Goal: Task Accomplishment & Management: Use online tool/utility

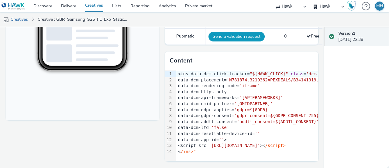
scroll to position [212, 0]
click at [187, 75] on div "<ins data-dcm-click-tracker= "${HAWK_CLICK}" class = 'dcmads' style= 'display:i…" at bounding box center [319, 74] width 287 height 6
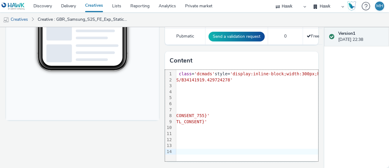
scroll to position [0, 0]
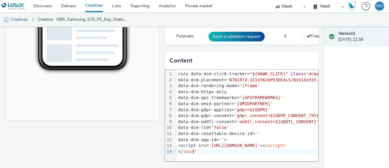
click at [186, 74] on div "<ins data-dcm-click-tracker= "${HAWK_CLICK}" class = 'dcmads' style= 'display:i…" at bounding box center [319, 74] width 287 height 6
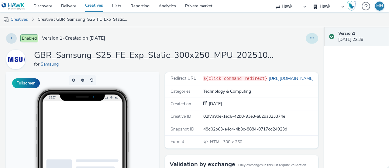
click at [310, 37] on button at bounding box center [312, 38] width 12 height 10
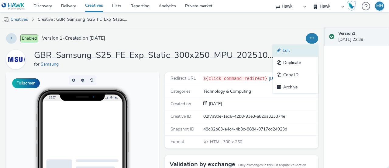
click at [302, 51] on link "Edit" at bounding box center [296, 50] width 46 height 12
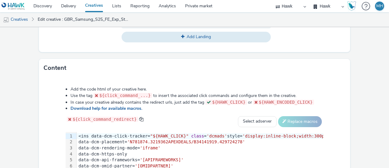
scroll to position [335, 0]
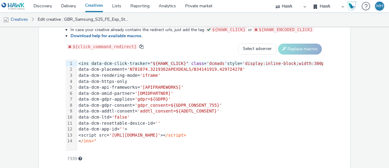
click at [88, 62] on div "<ins data-dcm-click-tracker= "${HAWK_CLICK}" class = 'dcmads' style= 'display:i…" at bounding box center [220, 64] width 287 height 6
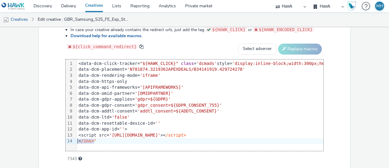
drag, startPoint x: 95, startPoint y: 140, endPoint x: 73, endPoint y: 142, distance: 21.7
click at [73, 142] on div "99 1 2 3 4 5 6 7 8 9 10 11 12 13 14 › <data-dcm-click-tracker= "${HAWK_CLICK}" …" at bounding box center [195, 104] width 258 height 91
click at [85, 140] on span "/ins>"" at bounding box center [89, 140] width 16 height 5
click at [94, 140] on span "/ins>"" at bounding box center [89, 140] width 16 height 5
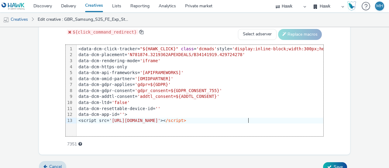
scroll to position [357, 0]
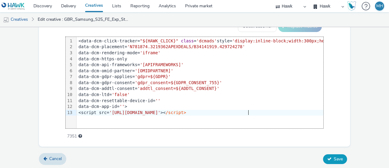
click at [334, 159] on span "Save" at bounding box center [338, 159] width 9 height 6
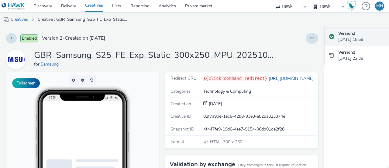
scroll to position [6, 5]
drag, startPoint x: 113, startPoint y: 172, endPoint x: 162, endPoint y: 175, distance: 48.1
click at [299, 38] on div at bounding box center [255, 38] width 125 height 10
click at [306, 37] on button at bounding box center [312, 38] width 12 height 10
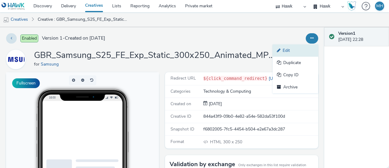
click at [302, 46] on link "Edit" at bounding box center [296, 50] width 46 height 12
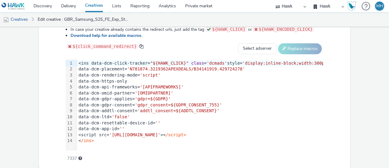
scroll to position [327, 0]
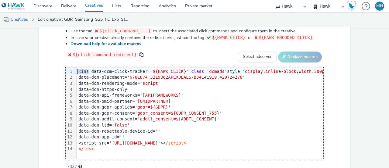
drag, startPoint x: 89, startPoint y: 71, endPoint x: 75, endPoint y: 72, distance: 14.7
click at [75, 72] on div "99 1 2 3 4 5 6 7 8 9 10 11 12 13 14 › <ins data-dcm-click-tracker= "${HAWK_CLIC…" at bounding box center [195, 112] width 258 height 91
click at [89, 65] on div "Add the code html of your creative here. Use the tag ${click_command_...} to in…" at bounding box center [195, 92] width 302 height 150
drag, startPoint x: 90, startPoint y: 69, endPoint x: 91, endPoint y: 72, distance: 3.1
click at [91, 70] on div "<ins data-dcm-click-tracker= "${HAWK_CLICK}" class = 'dcmads' style= 'display:i…" at bounding box center [220, 71] width 287 height 6
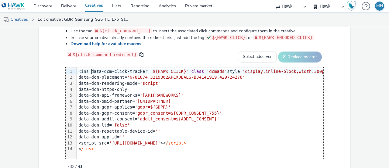
click at [91, 72] on div "<ins data-dcm-click-tracker= "${HAWK_CLICK}" class = 'dcmads' style= 'display:i…" at bounding box center [220, 71] width 287 height 6
click at [89, 74] on div "data-dcm-placement= 'N781874.3219362APEXDEALS/B34141919.429724278'" at bounding box center [220, 77] width 287 height 6
click at [89, 73] on div "<ins data-dcm-click-tracker= "${HAWK_CLICK}" class = 'dcmads' style= 'display:i…" at bounding box center [220, 71] width 287 height 6
click at [88, 70] on div "<ins data-dcm-click-tracker= "${HAWK_CLICK}" class = 'dcmads' style= 'display:i…" at bounding box center [220, 71] width 287 height 6
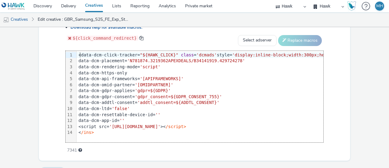
scroll to position [357, 0]
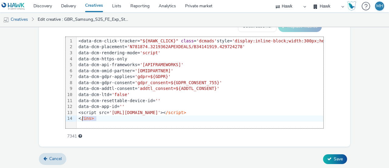
drag, startPoint x: 98, startPoint y: 117, endPoint x: 85, endPoint y: 115, distance: 13.3
click at [82, 119] on div "< /ins>" at bounding box center [215, 118] width 277 height 6
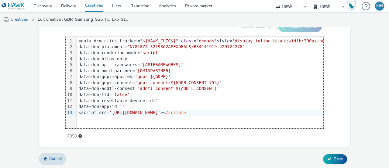
click at [341, 153] on div "Cancel Save" at bounding box center [194, 158] width 311 height 11
click at [340, 154] on button "Save" at bounding box center [335, 159] width 24 height 10
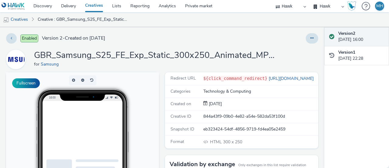
click at [70, 137] on data-dcm-click-tracker\=\"\$\{hawk_click\}\" at bounding box center [95, 139] width 91 height 76
click at [76, 130] on data-dcm-click-tracker\=\"\$\{hawk_click\}\" at bounding box center [95, 139] width 91 height 76
click at [76, 131] on data-dcm-click-tracker\=\"\$\{hawk_click\}\" at bounding box center [95, 139] width 91 height 76
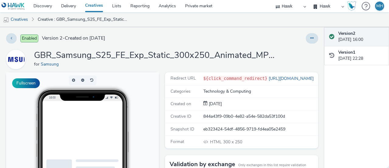
click at [76, 131] on data-dcm-click-tracker\=\"\$\{hawk_click\}\" at bounding box center [95, 139] width 91 height 76
click at [75, 130] on data-dcm-click-tracker\=\"\$\{hawk_click\}\" at bounding box center [95, 139] width 91 height 76
drag, startPoint x: 75, startPoint y: 130, endPoint x: 85, endPoint y: 134, distance: 10.8
click at [76, 130] on data-dcm-click-tracker\=\"\$\{hawk_click\}\" at bounding box center [95, 139] width 91 height 76
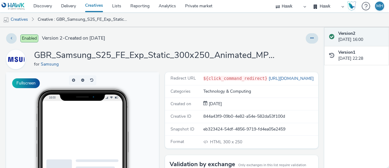
drag, startPoint x: 120, startPoint y: 176, endPoint x: 156, endPoint y: 180, distance: 36.1
click at [124, 156] on data-dcm-click-tracker\=\"\$\{hawk_click\}\" at bounding box center [95, 137] width 91 height 76
click at [121, 144] on data-dcm-click-tracker\=\"\$\{hawk_click\}\" at bounding box center [95, 137] width 91 height 76
click at [96, 119] on data-dcm-click-tracker\=\"\$\{hawk_click\}\" at bounding box center [95, 137] width 91 height 76
click at [47, 117] on div at bounding box center [83, 128] width 80 height 54
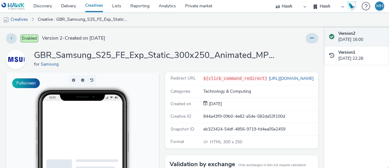
drag, startPoint x: 74, startPoint y: 141, endPoint x: 78, endPoint y: 141, distance: 4.3
click at [74, 142] on data-dcm-click-tracker\=\"\$\{hawk_click\}\" at bounding box center [95, 137] width 91 height 76
drag, startPoint x: 109, startPoint y: 138, endPoint x: 115, endPoint y: 133, distance: 7.5
click at [110, 138] on data-dcm-click-tracker\=\"\$\{hawk_click\}\" at bounding box center [95, 137] width 91 height 76
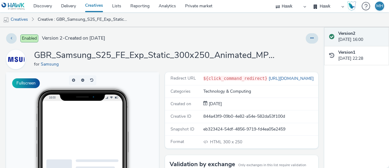
click at [90, 8] on link "Creatives" at bounding box center [94, 6] width 27 height 12
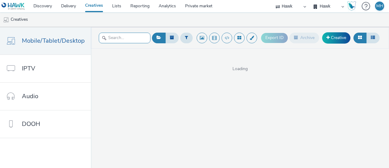
click at [113, 35] on input "text" at bounding box center [125, 38] width 52 height 11
type input "samsung"
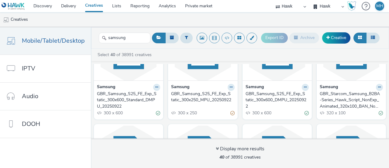
scroll to position [152, 0]
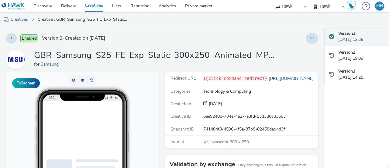
click at [90, 130] on ins at bounding box center [95, 139] width 91 height 76
click at [89, 130] on ins at bounding box center [95, 139] width 91 height 76
click at [311, 40] on icon at bounding box center [312, 38] width 3 height 4
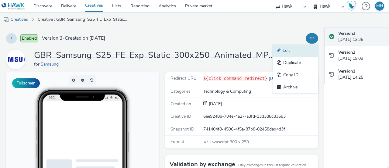
click at [301, 48] on link "Edit" at bounding box center [296, 50] width 46 height 12
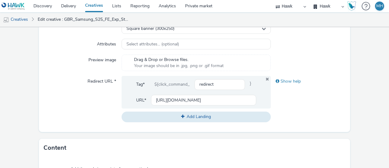
scroll to position [304, 0]
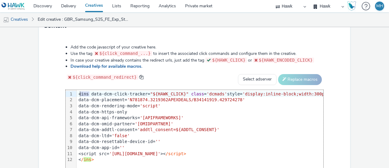
drag, startPoint x: 89, startPoint y: 95, endPoint x: 80, endPoint y: 92, distance: 9.2
click at [80, 92] on div "<ins data-dcm-click-tracker= "${HAWK_CLICK}" class = 'dcmads' style= 'display:i…" at bounding box center [220, 127] width 287 height 74
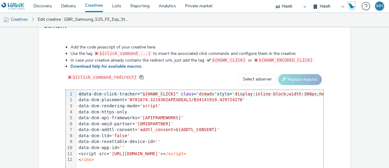
click at [137, 121] on div "data-dcm-omid-partner= '[OMIDPARTNER]'" at bounding box center [215, 124] width 277 height 6
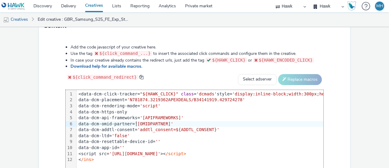
scroll to position [357, 0]
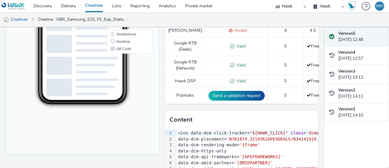
scroll to position [152, 0]
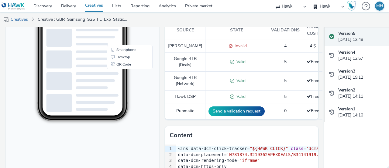
click at [227, 47] on span at bounding box center [230, 46] width 6 height 6
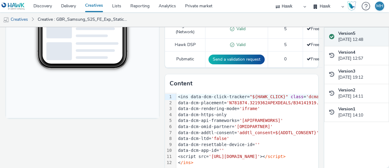
scroll to position [243, 0]
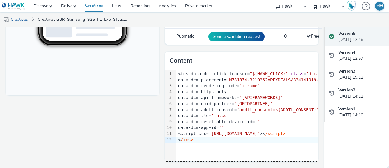
drag, startPoint x: 203, startPoint y: 163, endPoint x: 286, endPoint y: 151, distance: 83.5
click at [286, 151] on div "Redirect URL ${click_command_redirect} https://www.samsung.com/uk/business/smar…" at bounding box center [240, 6] width 156 height 322
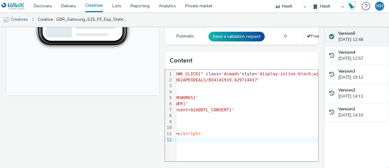
scroll to position [0, 124]
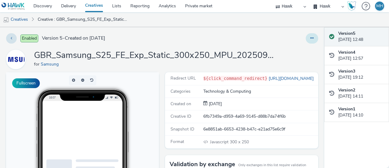
click at [306, 37] on button at bounding box center [312, 38] width 12 height 10
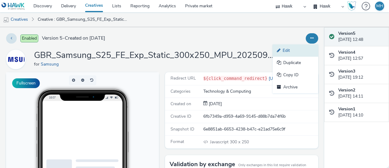
click at [300, 47] on link "Edit" at bounding box center [296, 50] width 46 height 12
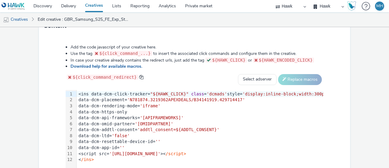
scroll to position [335, 0]
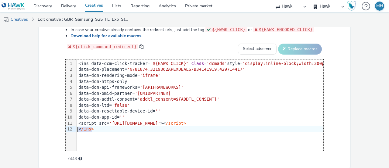
drag, startPoint x: 96, startPoint y: 130, endPoint x: 75, endPoint y: 129, distance: 21.6
click at [75, 129] on div "99 1 2 3 4 5 6 7 8 9 10 11 12 › <ins data-dcm-click-tracker= "${HAWK_CLICK}" cl…" at bounding box center [195, 104] width 258 height 91
copy div "< /ins>"
click at [156, 114] on div "data-dcm-app-id= ''" at bounding box center [220, 117] width 287 height 6
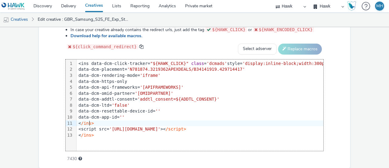
click at [88, 123] on div "< /ins>" at bounding box center [220, 123] width 287 height 6
click at [91, 123] on div "< /ins>" at bounding box center [220, 123] width 287 height 6
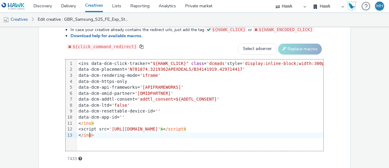
drag, startPoint x: 95, startPoint y: 137, endPoint x: 88, endPoint y: 135, distance: 6.9
click at [88, 135] on div "< /ins>" at bounding box center [220, 135] width 287 height 6
click at [88, 135] on span "/ins>" at bounding box center [87, 134] width 13 height 5
drag, startPoint x: 91, startPoint y: 135, endPoint x: 83, endPoint y: 138, distance: 8.5
click at [78, 135] on div "< /ins>" at bounding box center [220, 135] width 287 height 6
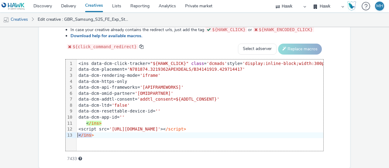
click at [86, 138] on div "99 1 2 3 4 5 6 7 8 9 10 11 12 13 › <ins data-dcm-click-tracker= "${HAWK_CLICK}"…" at bounding box center [195, 104] width 258 height 91
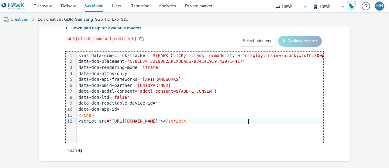
scroll to position [357, 0]
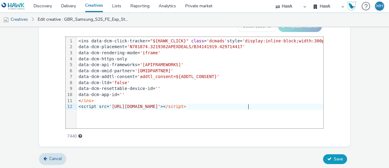
click at [334, 158] on span "Save" at bounding box center [338, 159] width 9 height 6
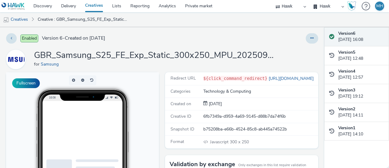
scroll to position [6, 0]
drag, startPoint x: 122, startPoint y: 173, endPoint x: 157, endPoint y: 176, distance: 35.1
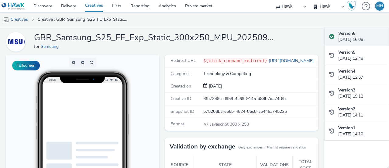
scroll to position [0, 0]
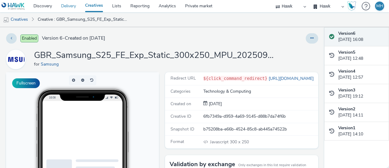
click at [69, 5] on link "Delivery" at bounding box center [69, 6] width 24 height 12
click at [89, 5] on link "Creatives" at bounding box center [94, 6] width 27 height 12
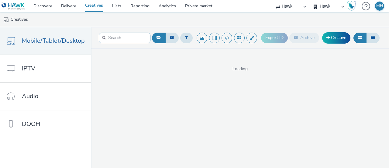
click at [112, 37] on input "text" at bounding box center [125, 38] width 52 height 11
type input "samsung"
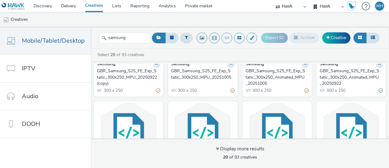
scroll to position [61, 0]
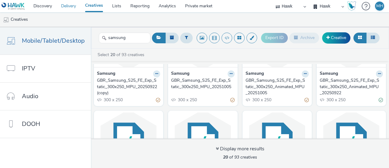
click at [67, 3] on link "Delivery" at bounding box center [69, 6] width 24 height 12
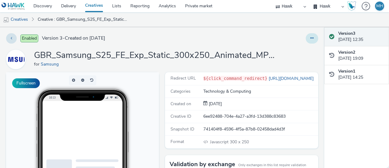
click at [306, 39] on button at bounding box center [312, 38] width 12 height 10
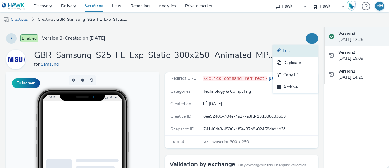
click at [300, 46] on link "Edit" at bounding box center [296, 50] width 46 height 12
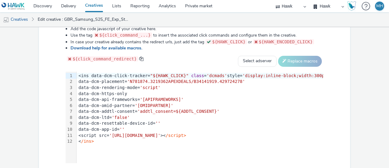
scroll to position [357, 0]
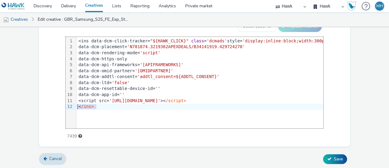
drag, startPoint x: 108, startPoint y: 107, endPoint x: 76, endPoint y: 103, distance: 31.6
click at [77, 103] on div "< /ins>" at bounding box center [220, 106] width 287 height 6
copy div "< /ins>"
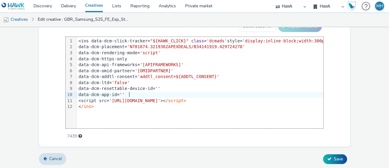
click at [137, 92] on div "data-dcm-app-id= ''" at bounding box center [220, 95] width 287 height 6
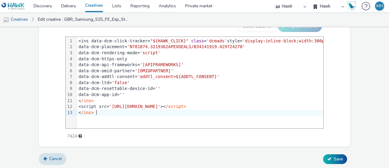
click at [94, 113] on span "/ins>" at bounding box center [87, 112] width 13 height 5
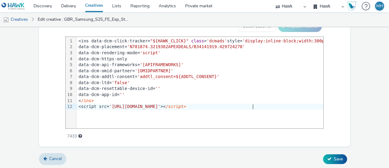
click at [96, 100] on div "< /ins>" at bounding box center [220, 101] width 287 height 6
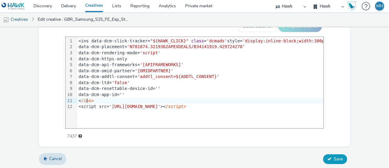
click at [324, 160] on button "Save" at bounding box center [335, 159] width 24 height 10
